Goal: Task Accomplishment & Management: Use online tool/utility

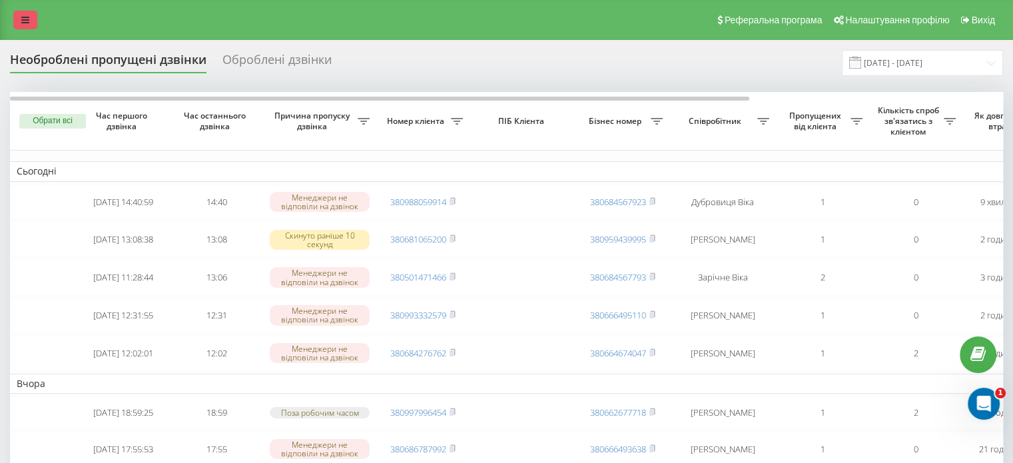
click at [21, 18] on icon at bounding box center [25, 19] width 8 height 9
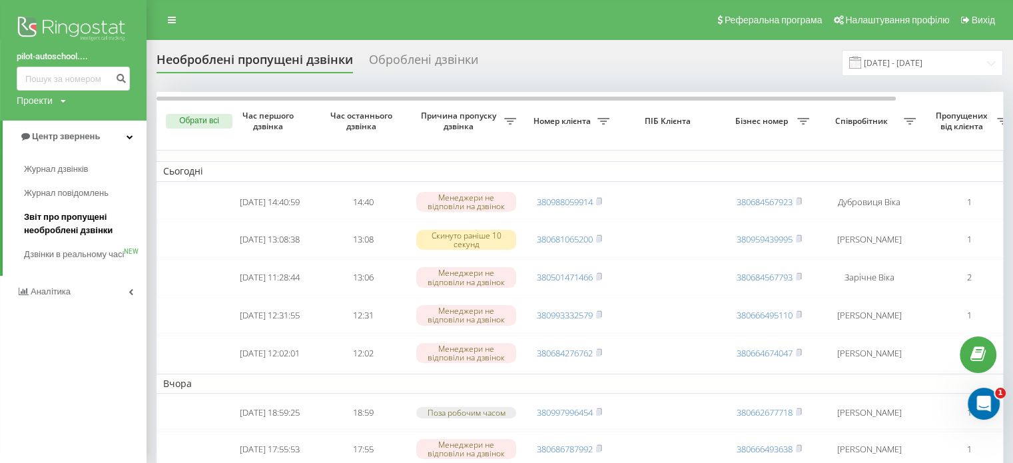
click at [90, 214] on span "Звіт про пропущені необроблені дзвінки" at bounding box center [82, 223] width 116 height 27
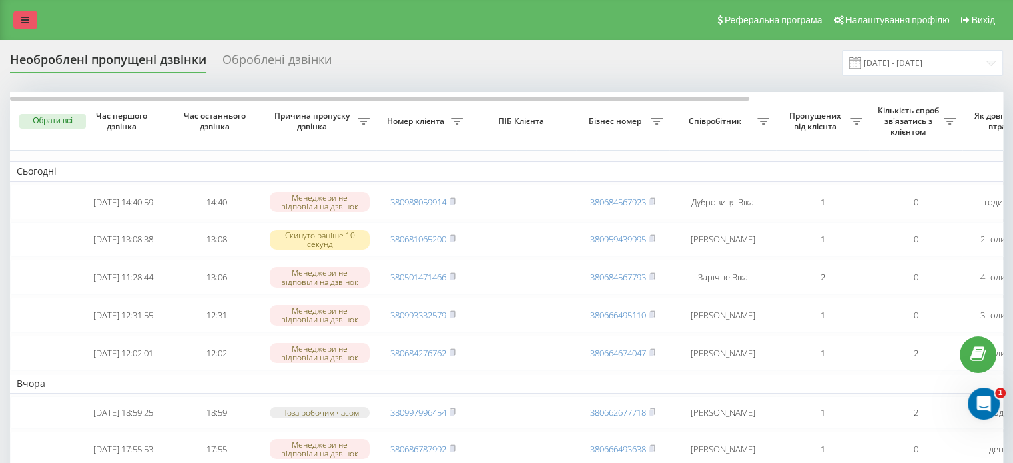
click at [29, 29] on link at bounding box center [25, 20] width 24 height 19
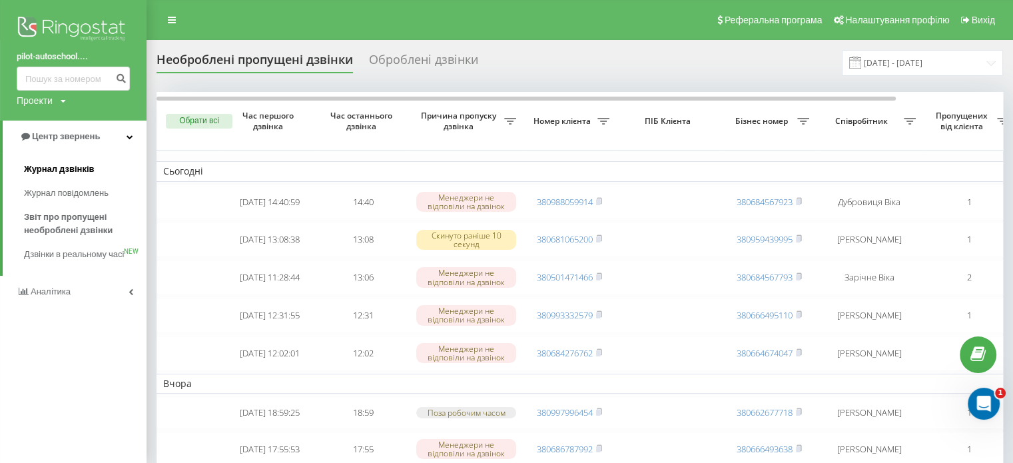
click at [77, 173] on span "Журнал дзвінків" at bounding box center [59, 168] width 71 height 13
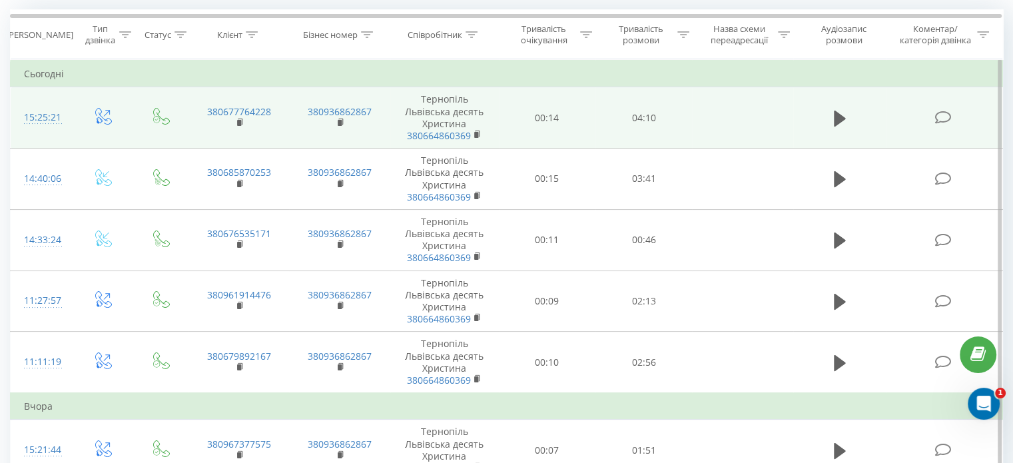
scroll to position [133, 0]
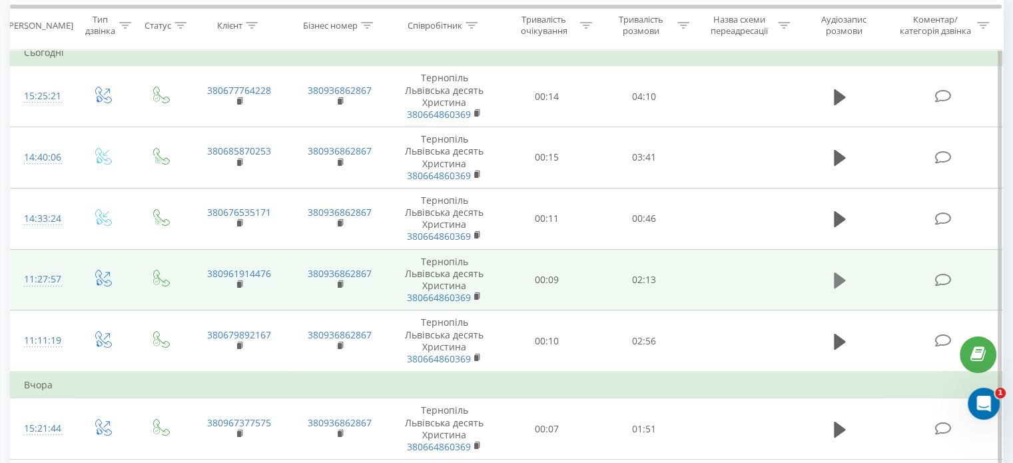
click at [838, 287] on icon at bounding box center [840, 280] width 12 height 19
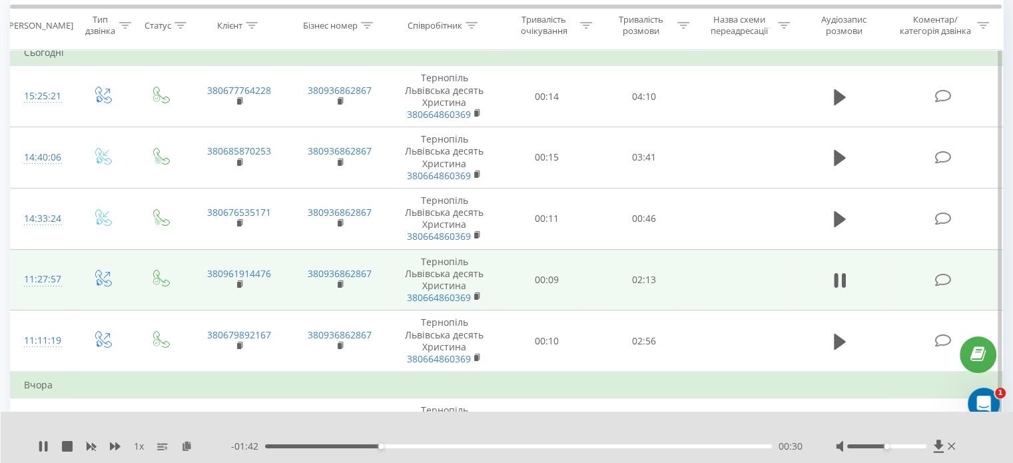
click at [558, 386] on td "Вчора" at bounding box center [507, 385] width 992 height 27
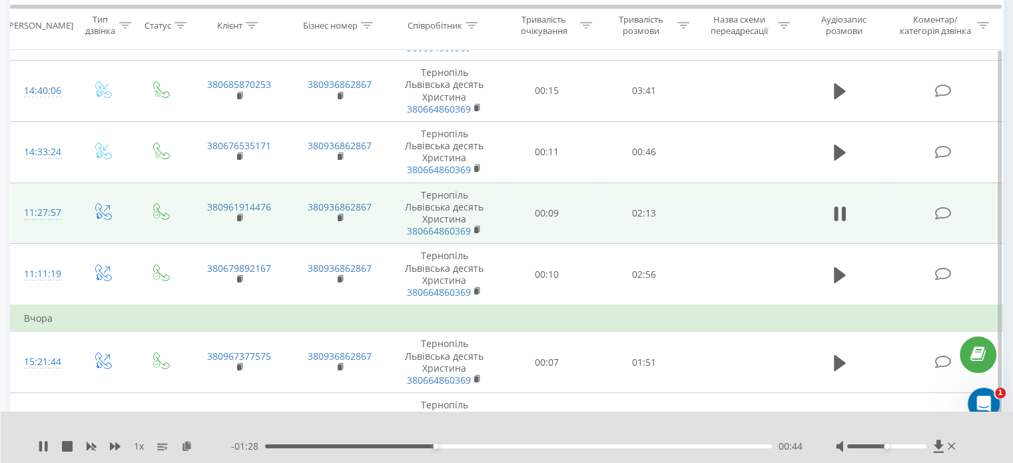
scroll to position [266, 0]
